Goal: Task Accomplishment & Management: Manage account settings

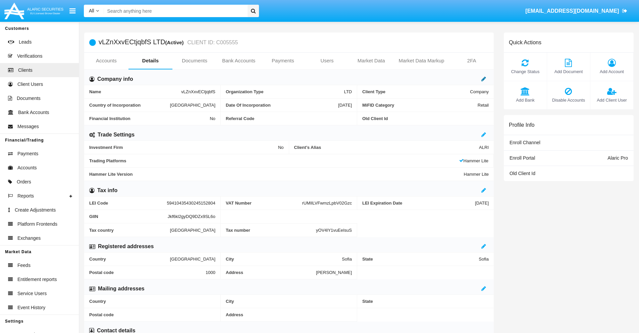
click at [483, 79] on icon at bounding box center [483, 78] width 5 height 5
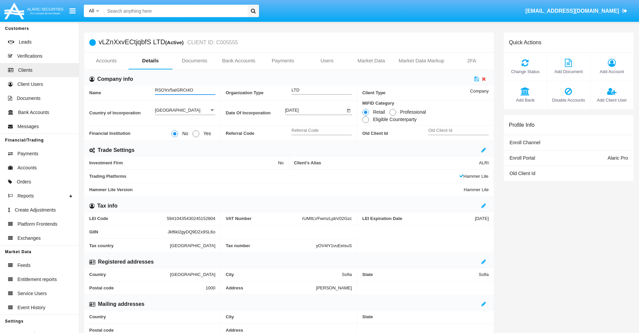
type input "RSO'kV5aIGRCt4O"
click at [476, 79] on icon at bounding box center [476, 78] width 5 height 5
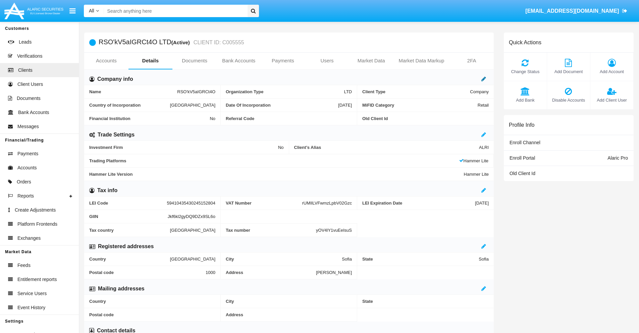
click at [483, 79] on icon at bounding box center [483, 78] width 5 height 5
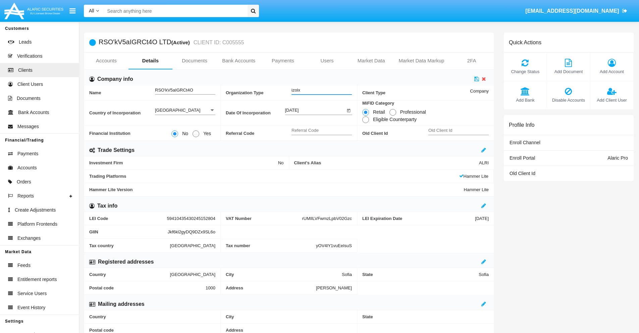
type input "izolx"
click at [476, 79] on icon at bounding box center [476, 78] width 5 height 5
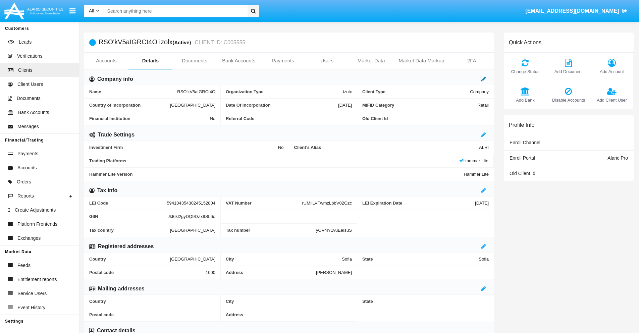
click at [483, 79] on icon at bounding box center [483, 78] width 5 height 5
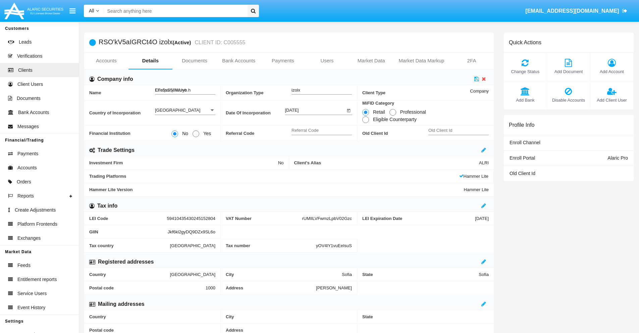
type input "EFs5sS58WUyb.hz"
